Goal: Complete application form

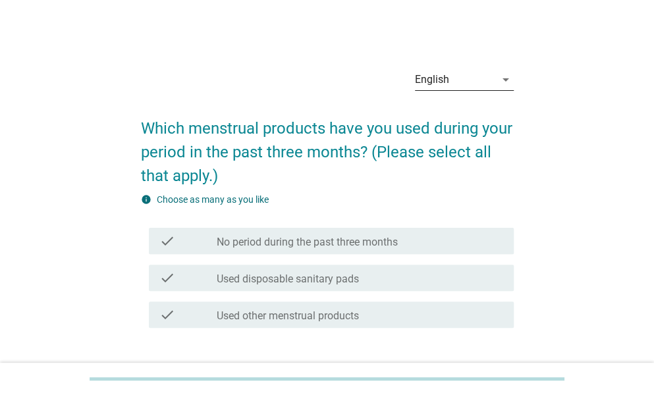
click at [421, 69] on div "English" at bounding box center [455, 79] width 80 height 21
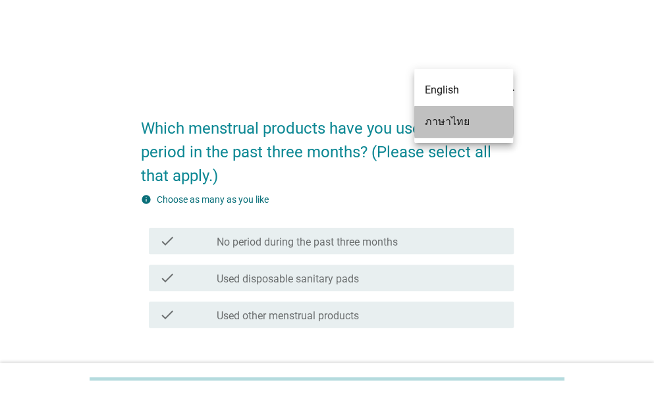
click at [427, 123] on div "ภาษาไทย" at bounding box center [464, 122] width 78 height 16
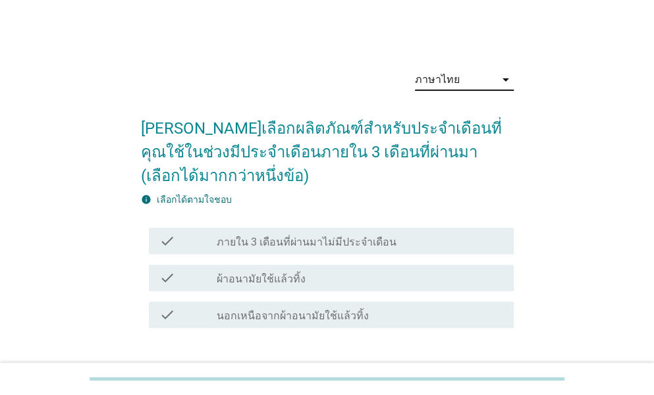
click at [233, 274] on label "ผ้าอนามัยใช้แล้วทิ้ง" at bounding box center [261, 279] width 89 height 13
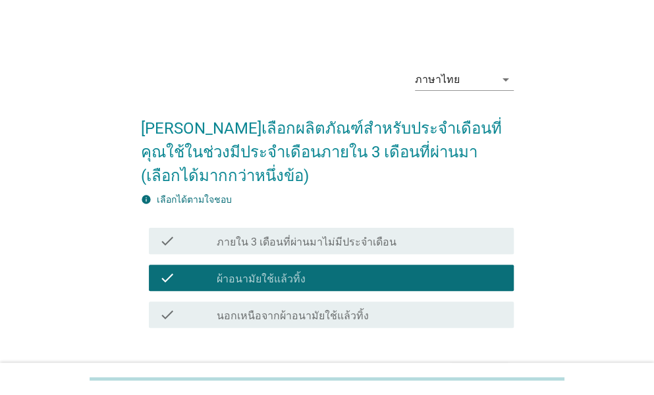
scroll to position [86, 0]
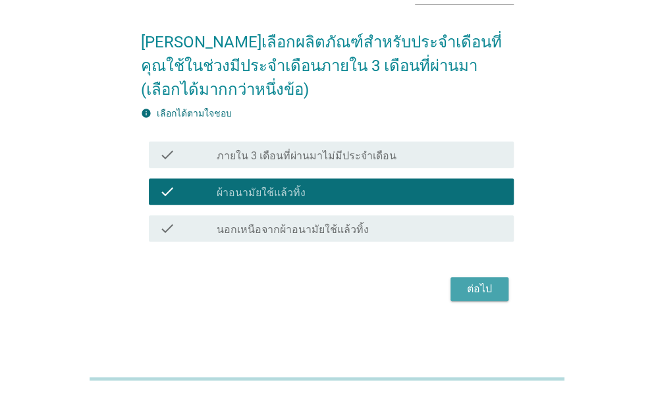
click at [464, 297] on button "ต่อไป" at bounding box center [479, 289] width 58 height 24
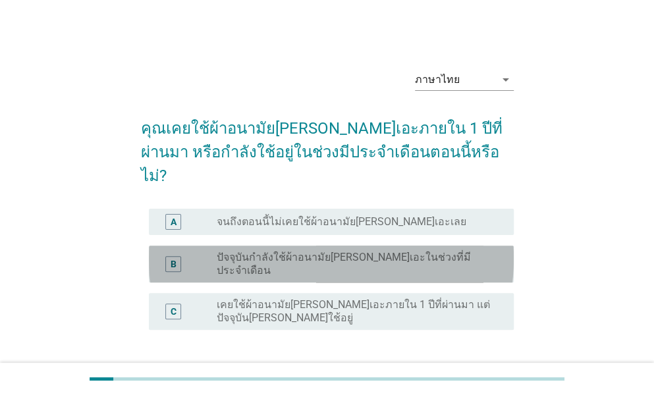
click at [300, 251] on label "ปัจจุบันกำลังใช้ผ้าอนามัย[PERSON_NAME]เอะในช่วงที่มีประจำเดือน" at bounding box center [355, 264] width 276 height 26
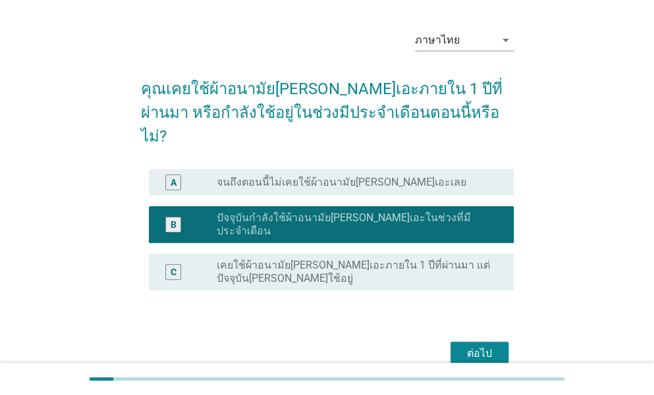
scroll to position [70, 0]
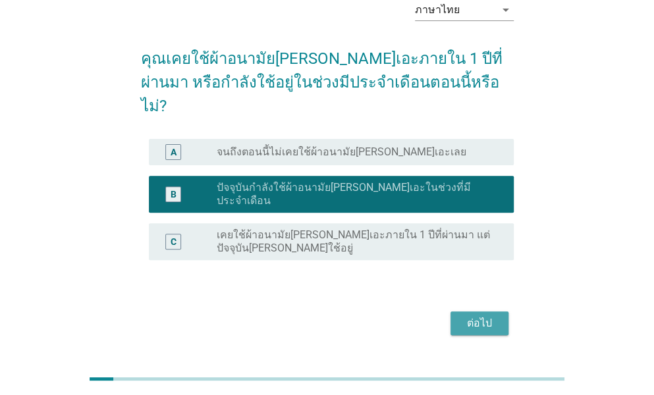
click at [477, 315] on div "ต่อไป" at bounding box center [479, 323] width 37 height 16
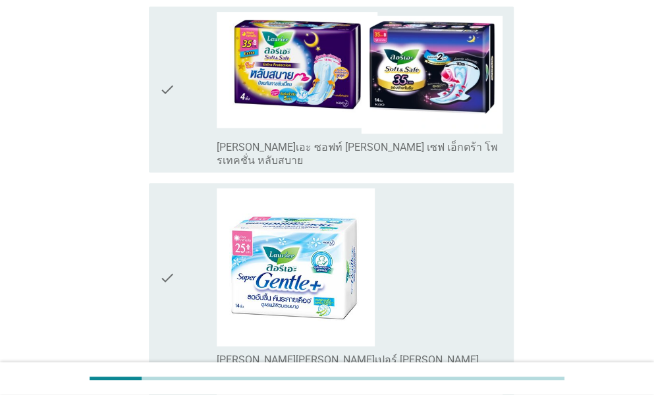
scroll to position [253, 0]
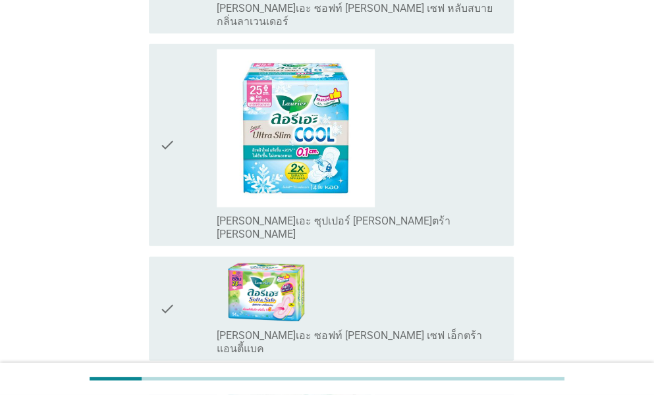
scroll to position [1317, 0]
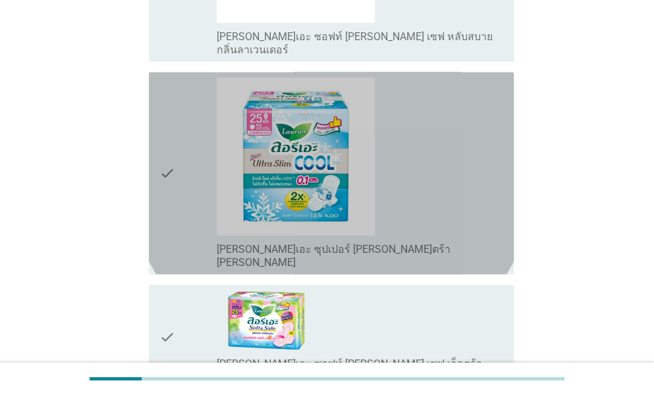
click at [215, 112] on div "check" at bounding box center [187, 174] width 57 height 192
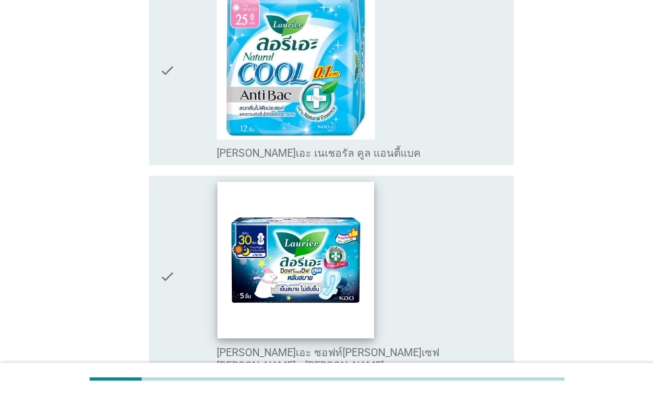
scroll to position [1975, 0]
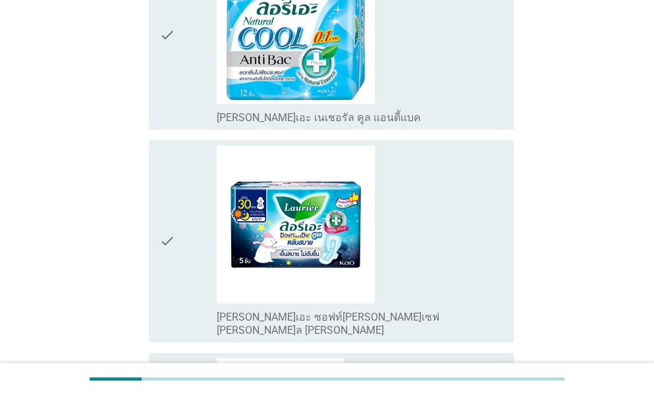
drag, startPoint x: 604, startPoint y: 13, endPoint x: 133, endPoint y: 111, distance: 480.9
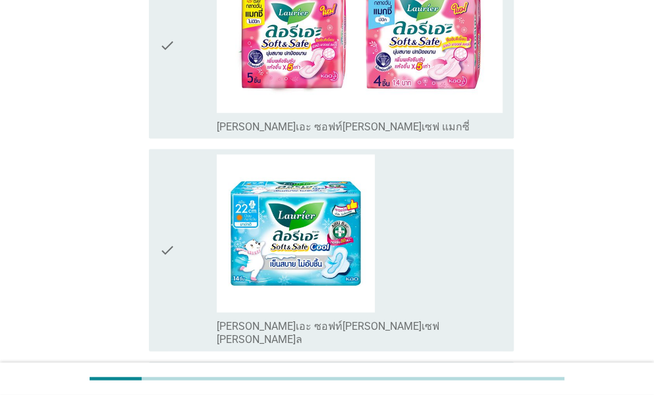
scroll to position [2940, 0]
click at [196, 173] on div "check" at bounding box center [187, 250] width 57 height 192
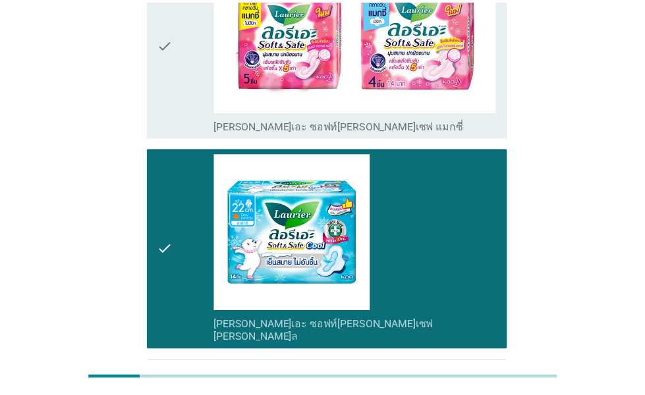
scroll to position [2933, 0]
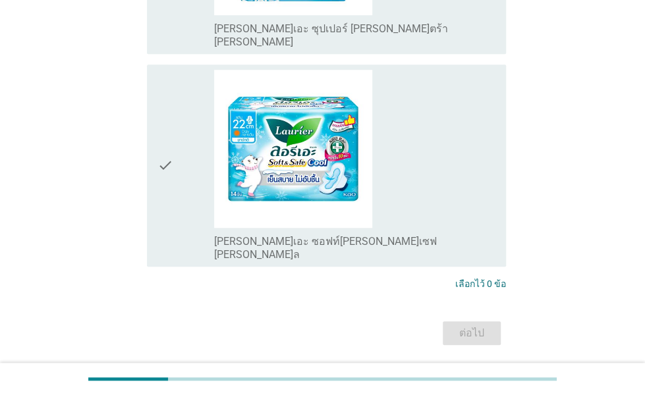
scroll to position [369, 0]
